Goal: Information Seeking & Learning: Learn about a topic

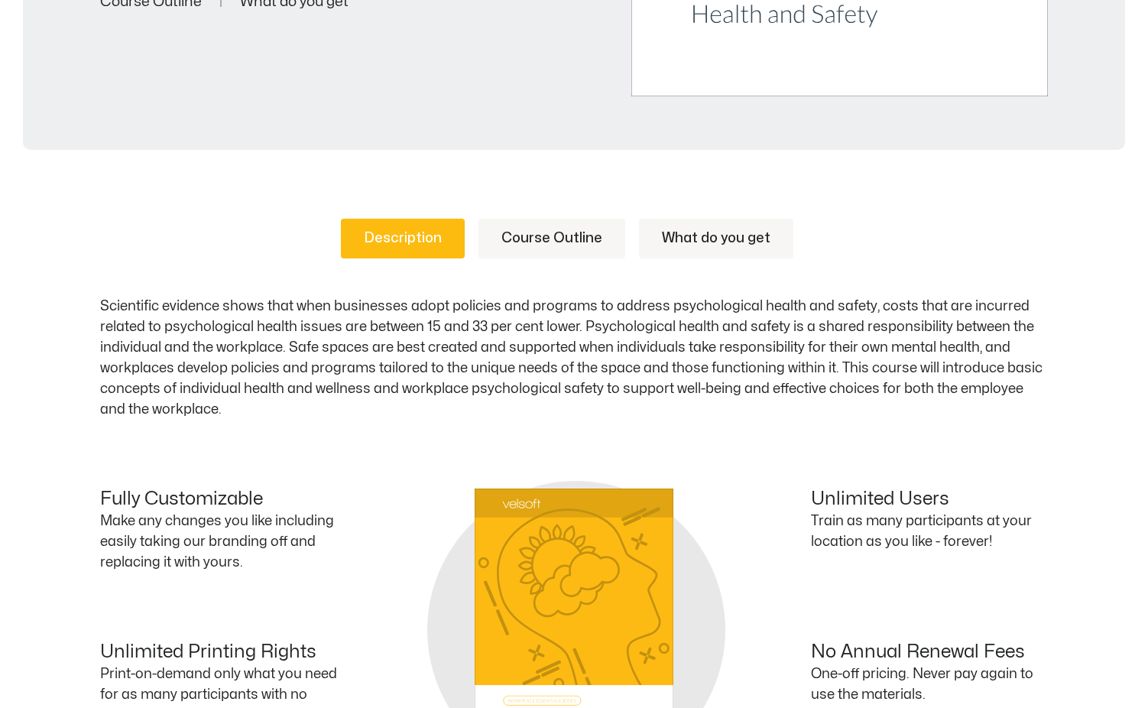
scroll to position [628, 0]
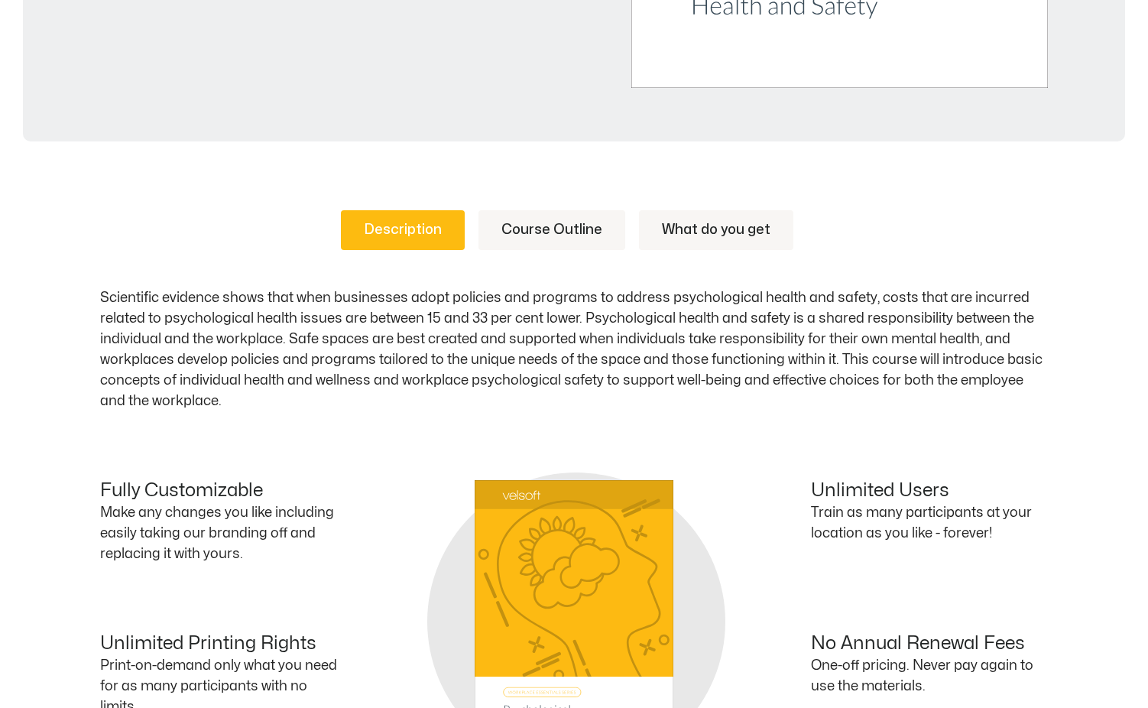
click at [556, 235] on link "Course Outline" at bounding box center [551, 230] width 147 height 40
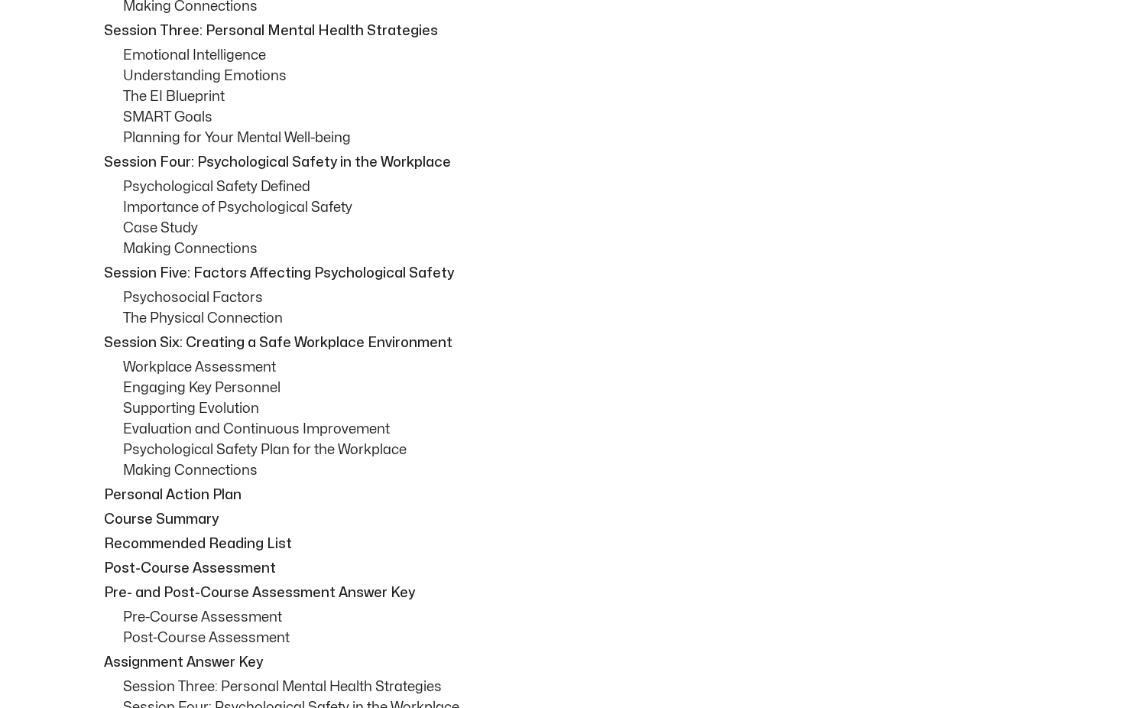
scroll to position [1114, 0]
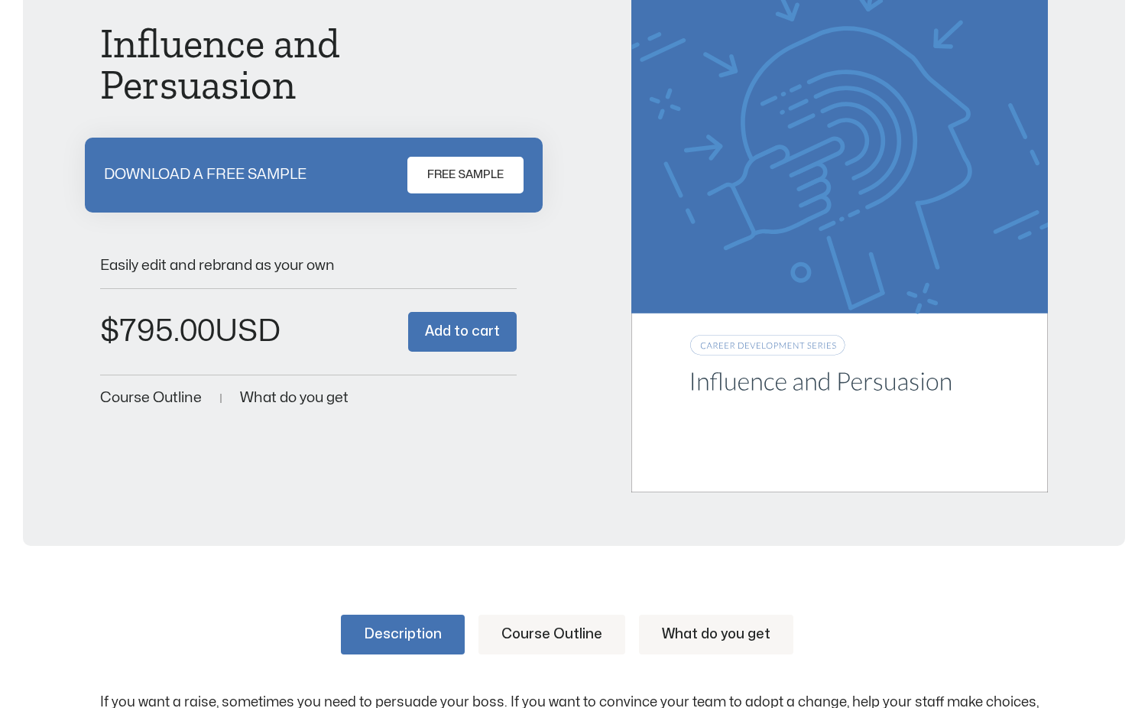
scroll to position [721, 0]
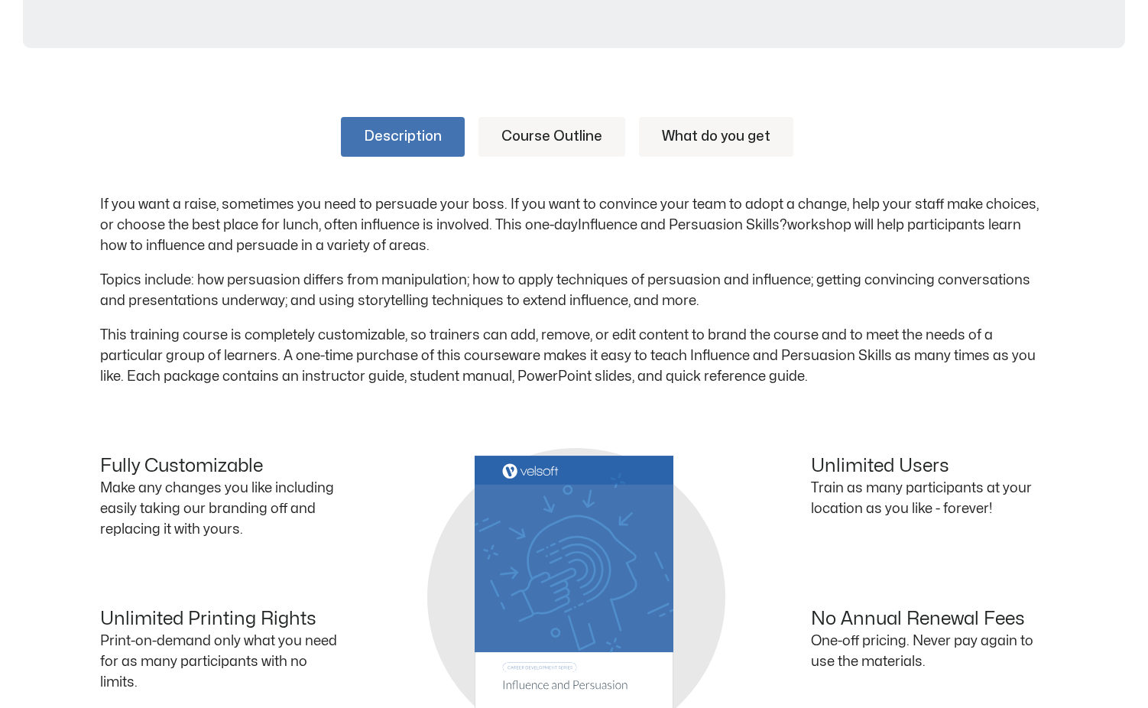
click at [565, 136] on link "Course Outline" at bounding box center [551, 137] width 147 height 40
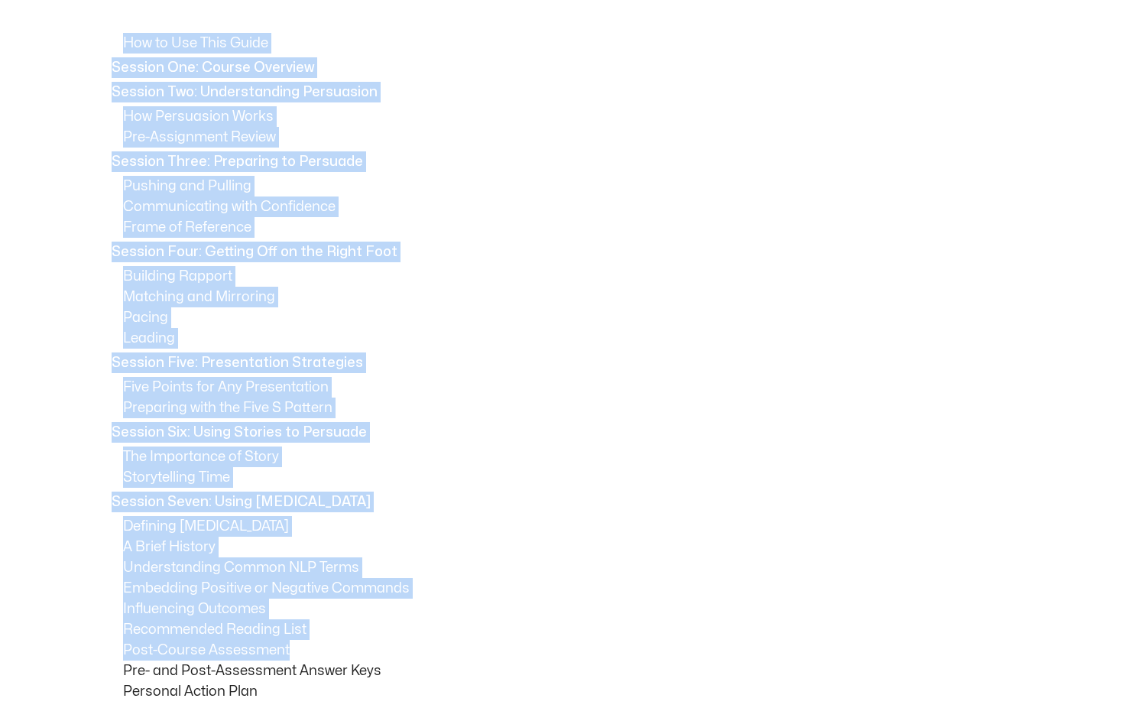
scroll to position [1140, 0]
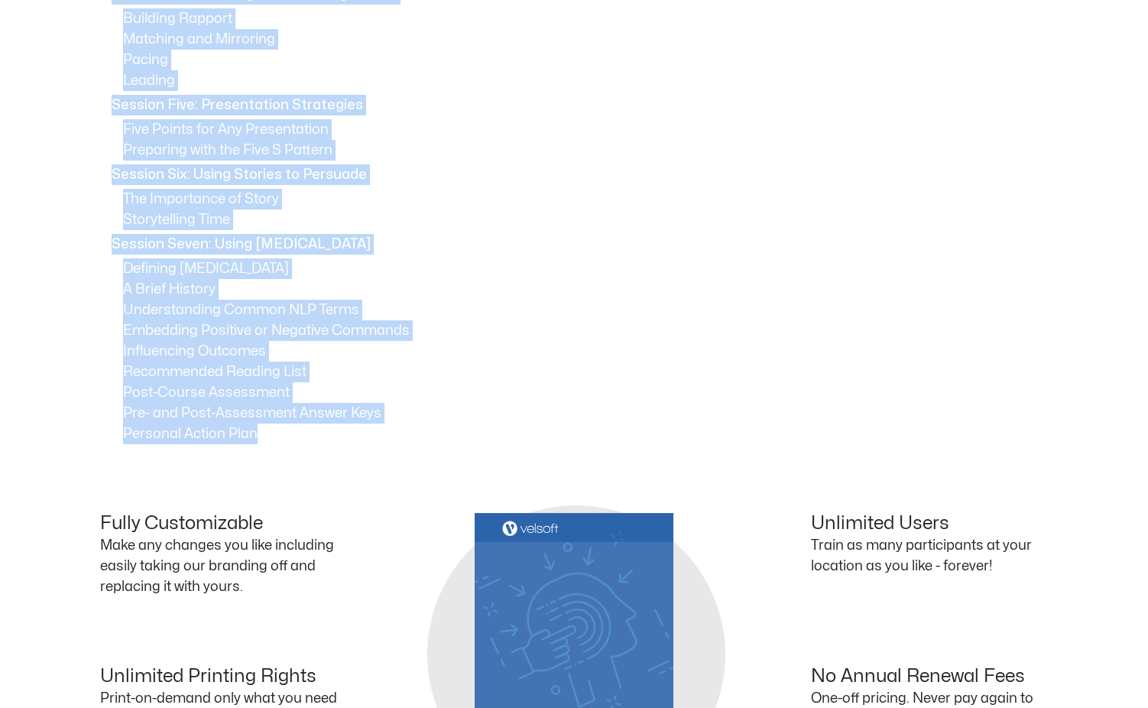
drag, startPoint x: 131, startPoint y: 57, endPoint x: 371, endPoint y: 446, distance: 457.1
click at [371, 446] on div "Description Course Outline What do you get If you want a raise, sometimes you n…" at bounding box center [574, 215] width 948 height 1127
